Goal: Transaction & Acquisition: Purchase product/service

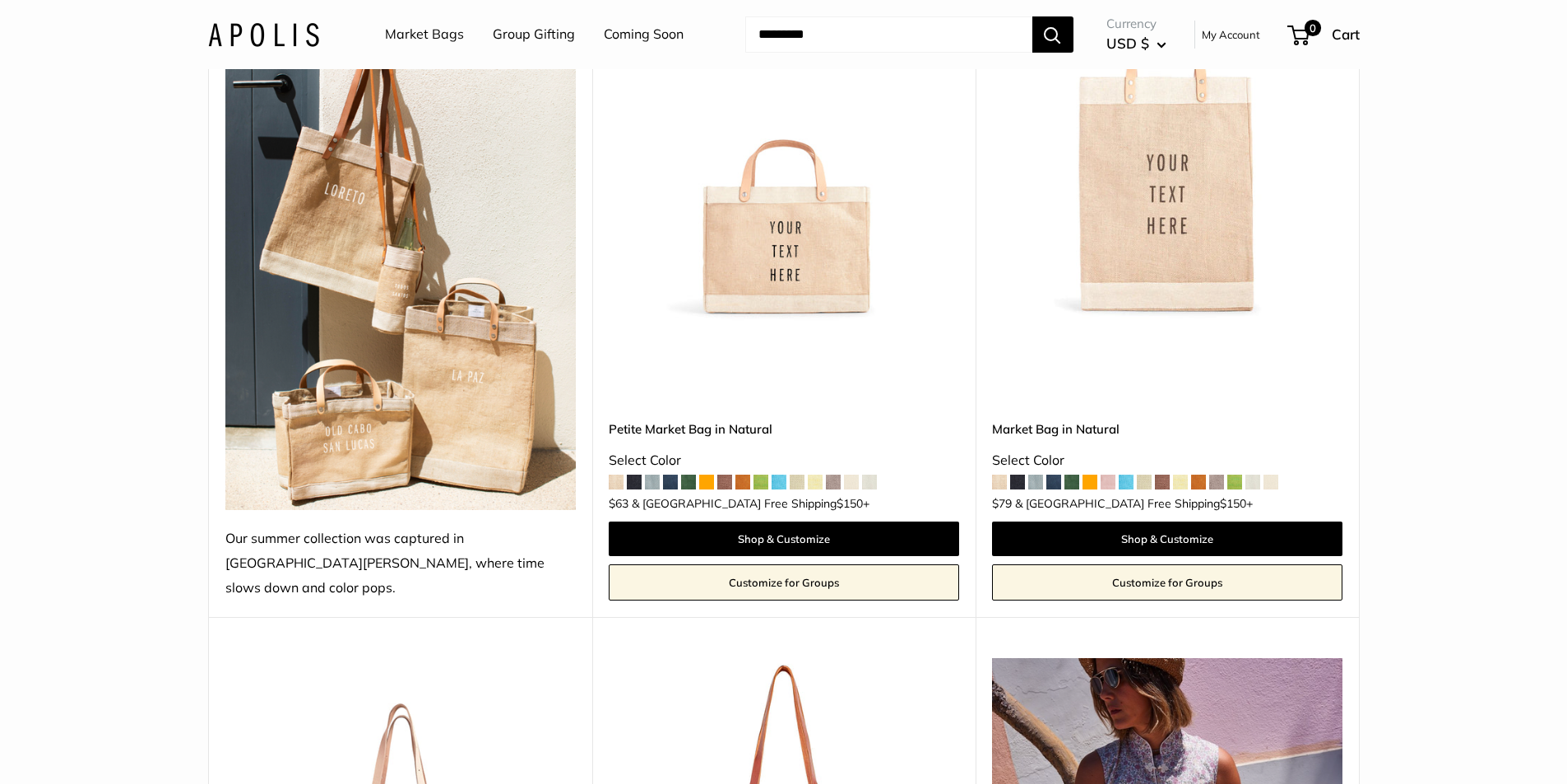
click at [0, 0] on img at bounding box center [0, 0] width 0 height 0
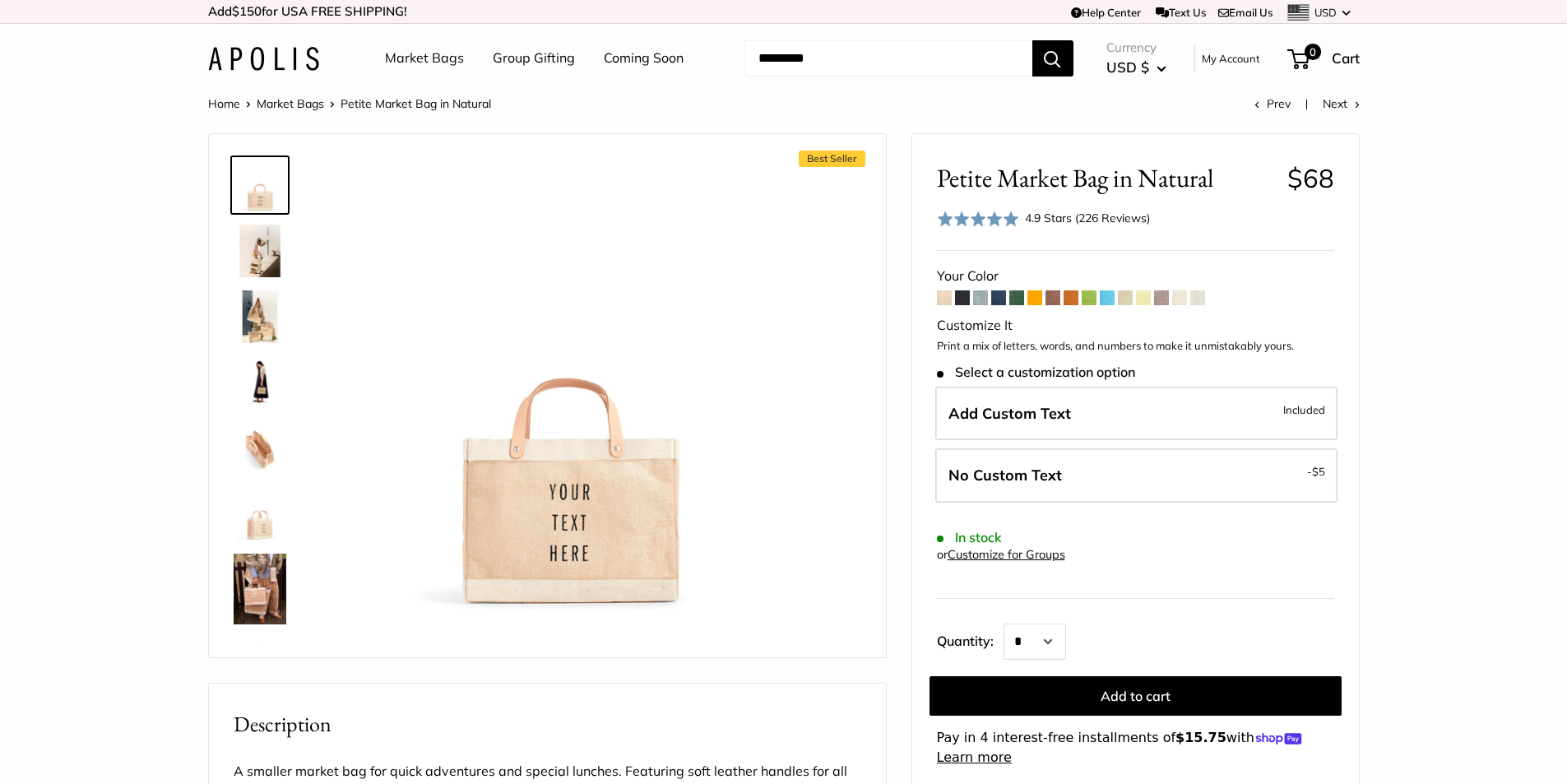
click at [253, 595] on img at bounding box center [259, 589] width 52 height 71
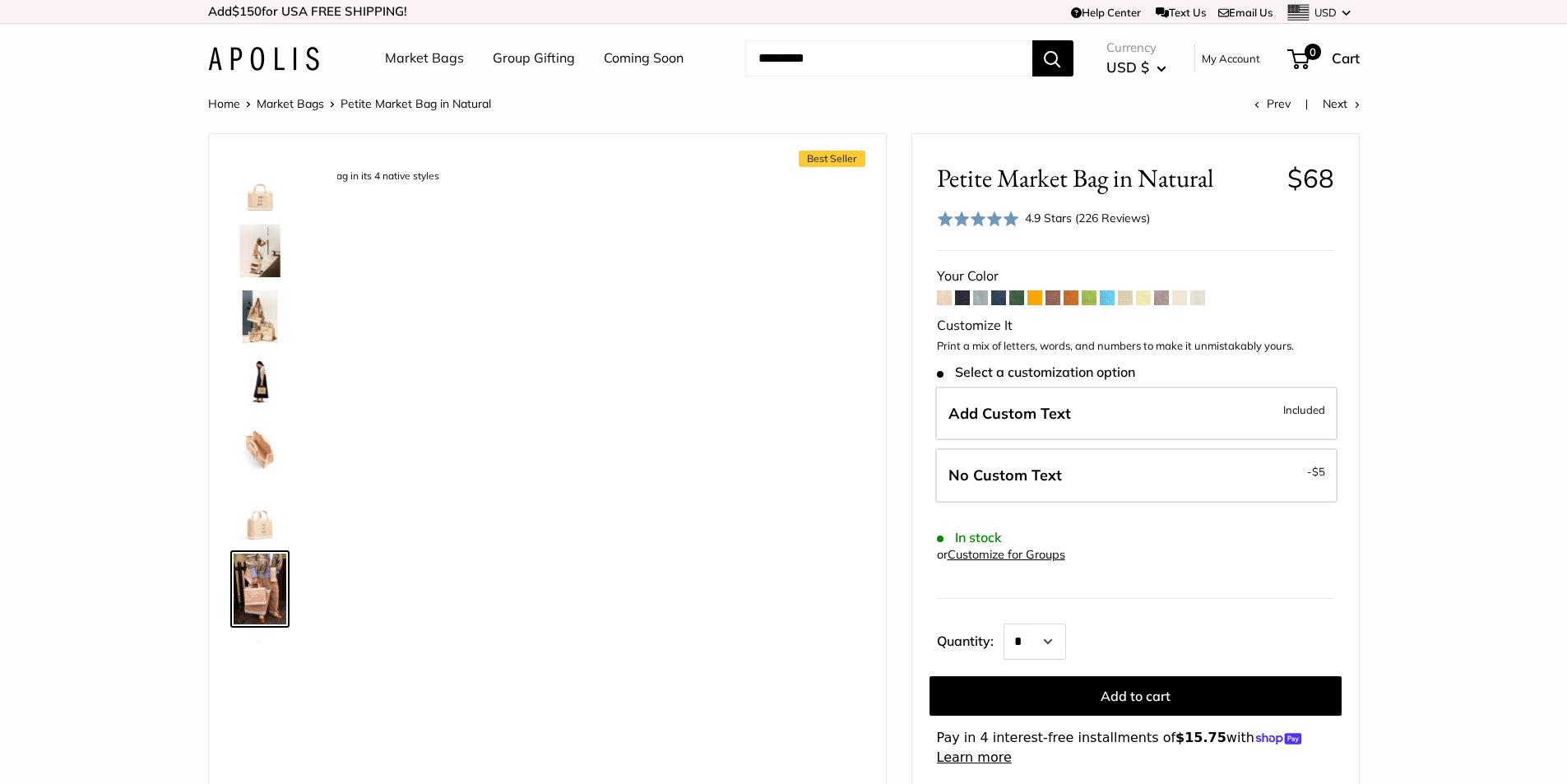
scroll to position [192, 0]
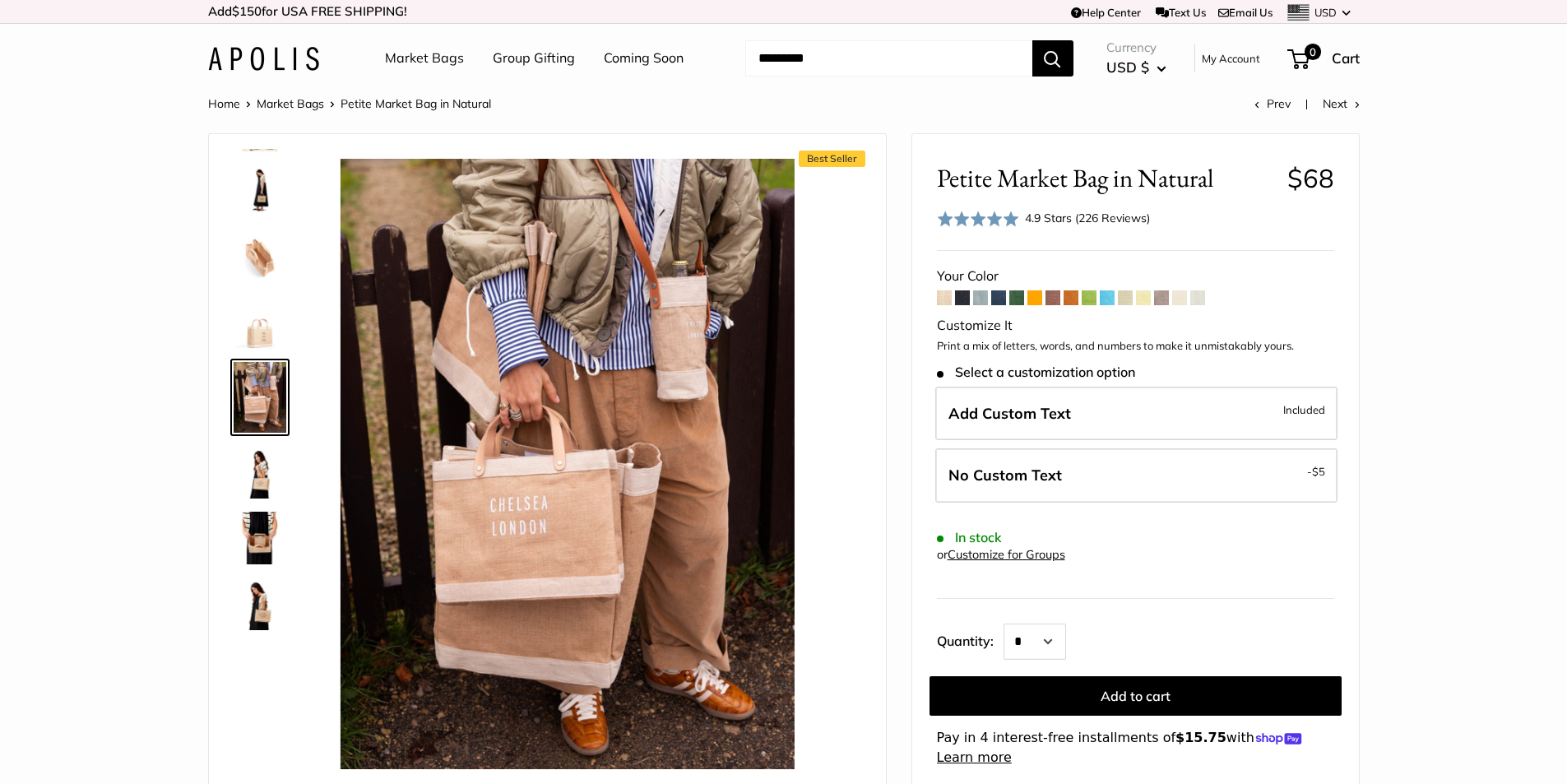
click at [260, 466] on img at bounding box center [259, 472] width 52 height 52
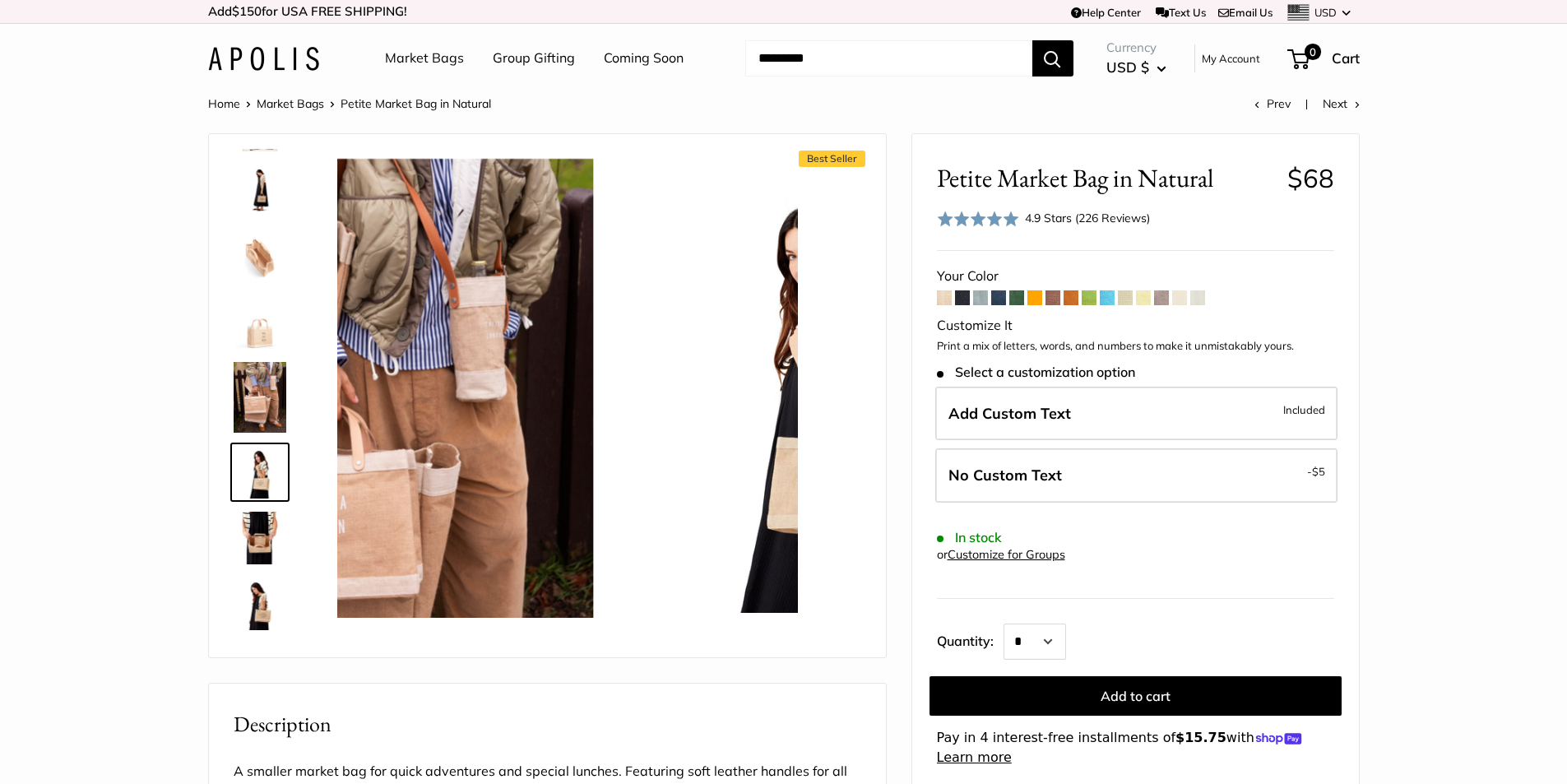
scroll to position [267, 0]
